Goal: Navigation & Orientation: Find specific page/section

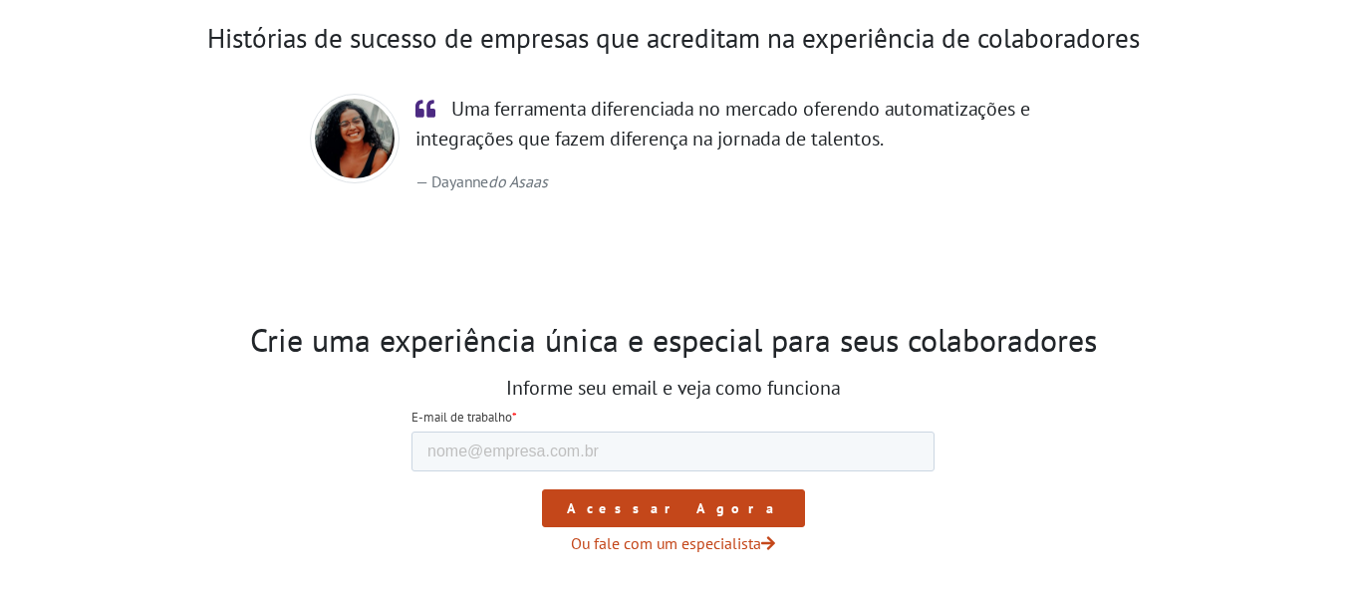
scroll to position [3415, 0]
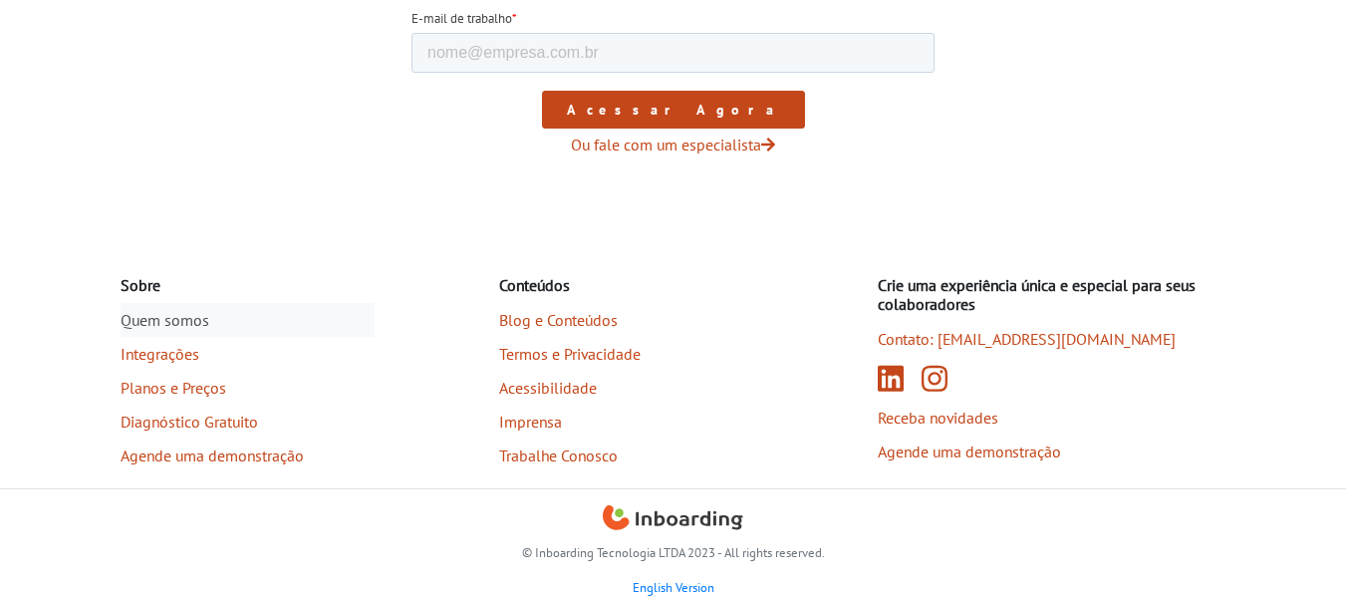
click at [190, 323] on link "Quem somos" at bounding box center [248, 320] width 254 height 34
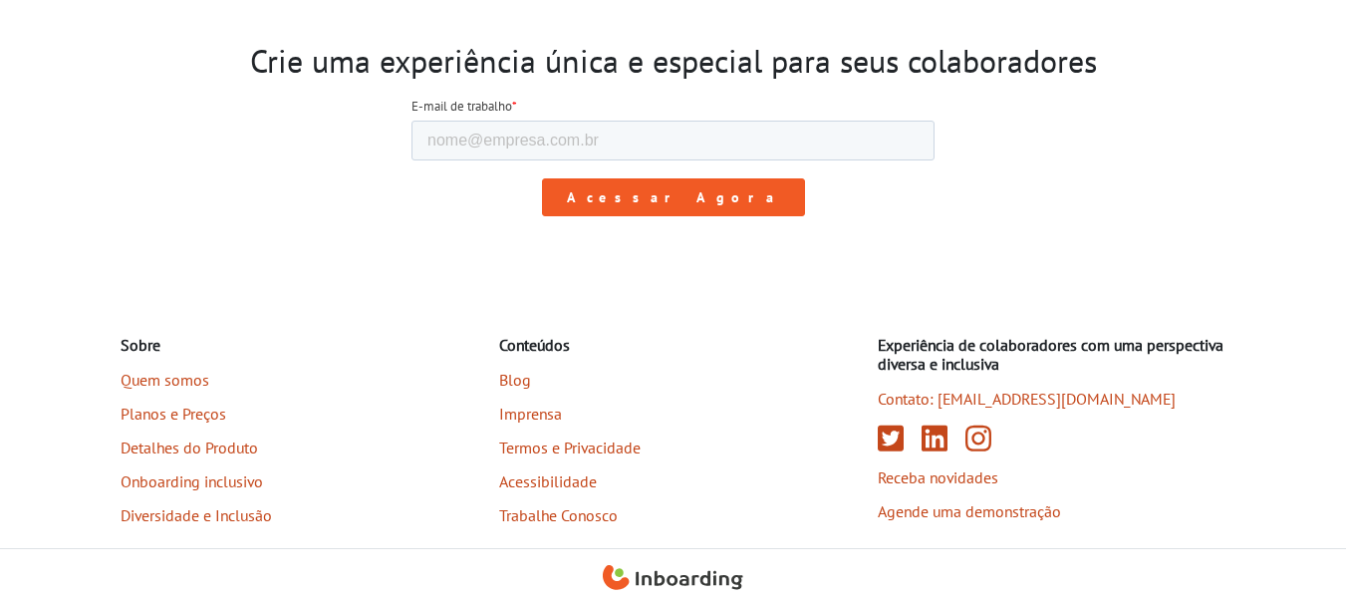
scroll to position [2661, 0]
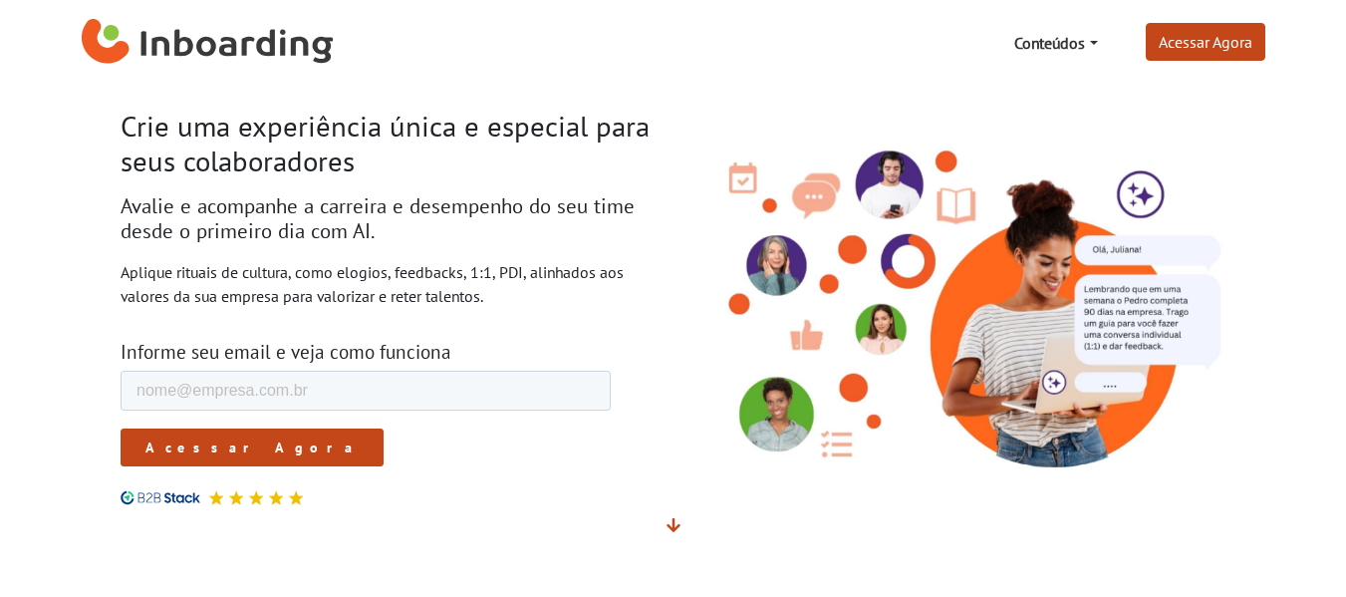
scroll to position [3358, 0]
